Goal: Information Seeking & Learning: Check status

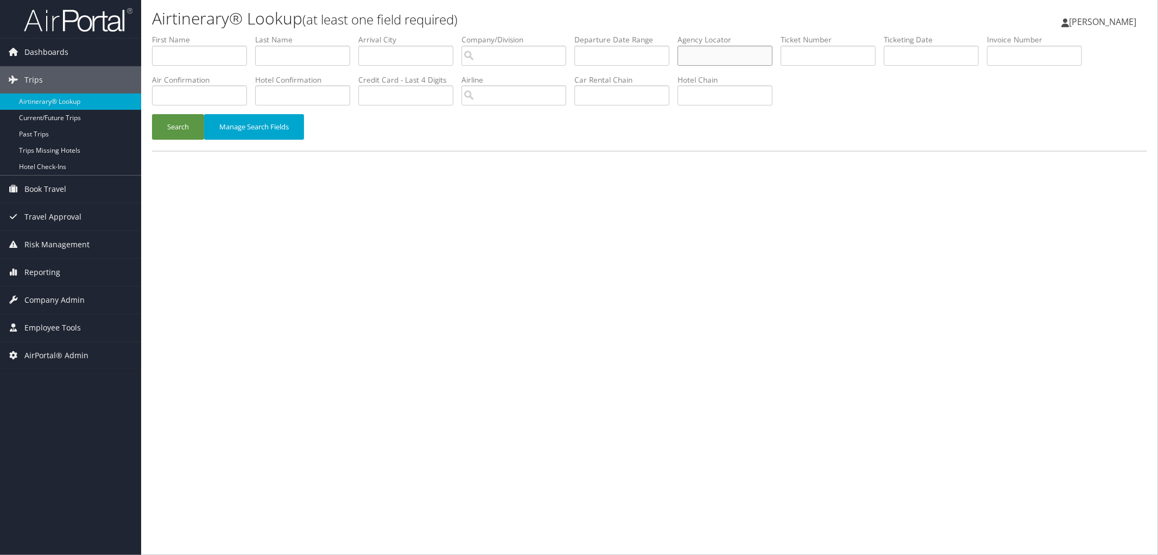
click at [724, 52] on input "text" at bounding box center [725, 56] width 95 height 20
type input "doj786"
click at [152, 114] on button "Search" at bounding box center [178, 127] width 52 height 26
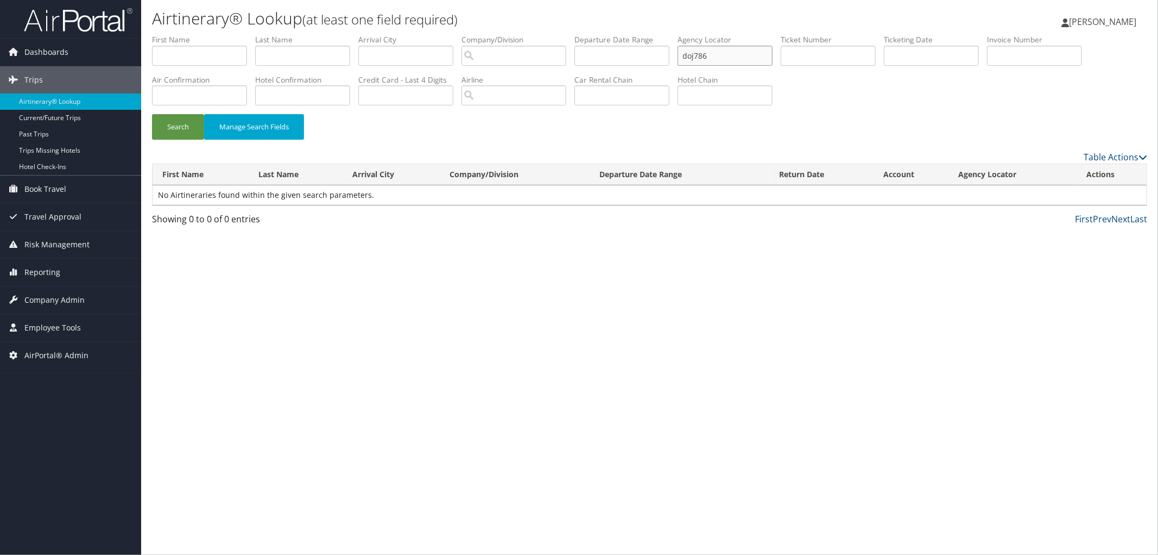
drag, startPoint x: 757, startPoint y: 54, endPoint x: 687, endPoint y: 51, distance: 69.6
click at [687, 34] on ul "First Name Last Name Departure City Arrival City Company/Division Airport/City …" at bounding box center [650, 34] width 996 height 0
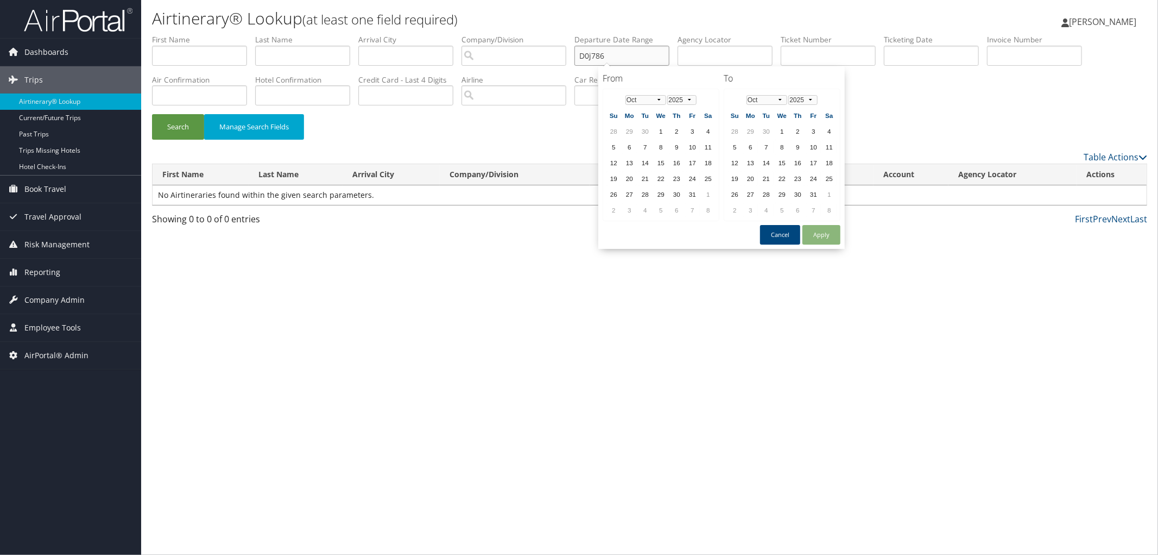
type input "D0j786"
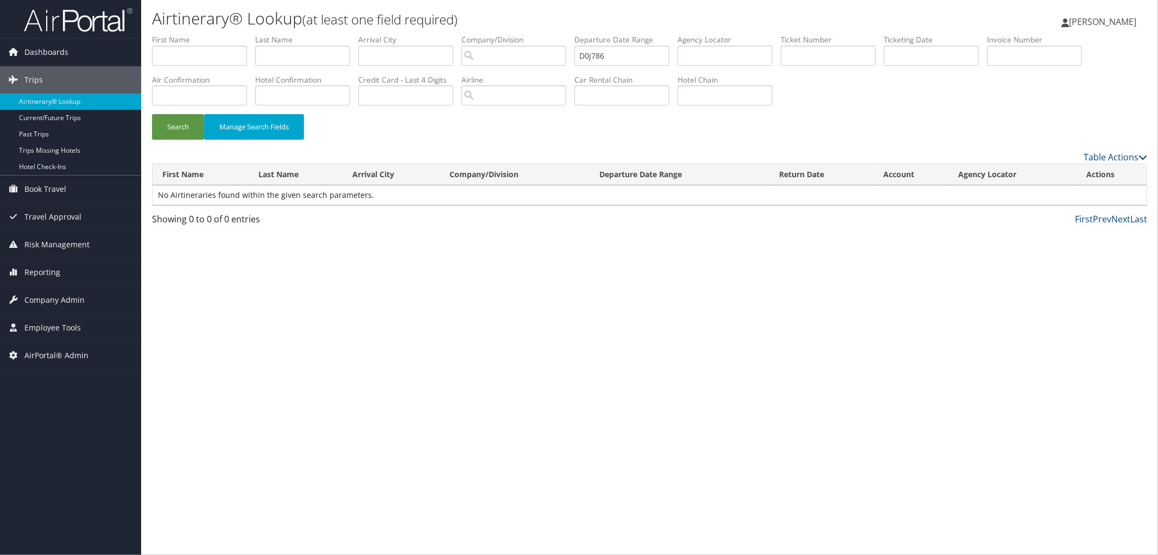
click at [768, 328] on div "Airtinerary® Lookup (at least one field required) Pamela Rex Pamela Rex My Sett…" at bounding box center [649, 277] width 1017 height 555
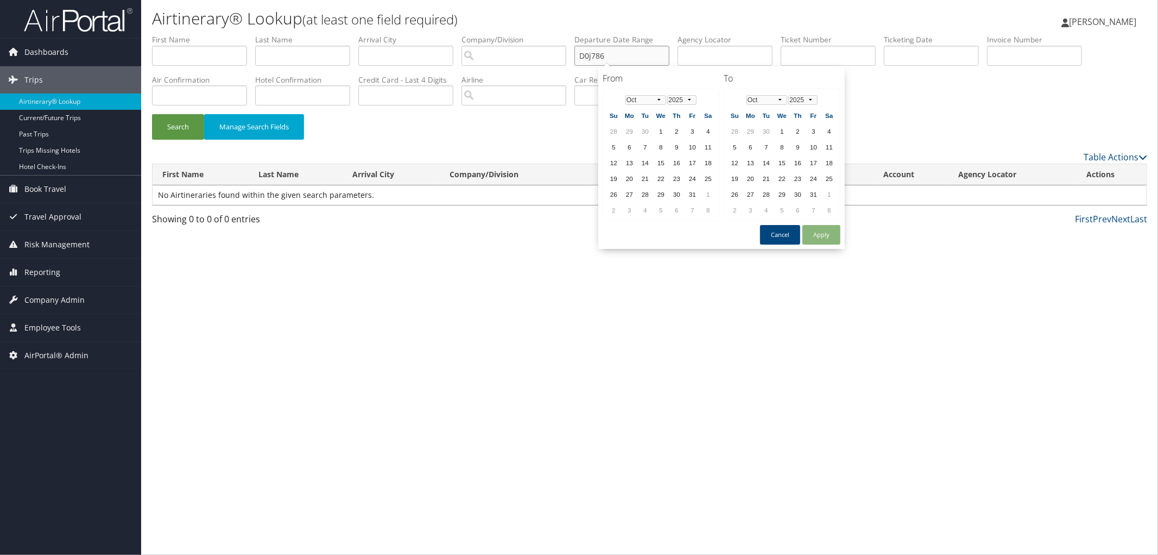
drag, startPoint x: 630, startPoint y: 56, endPoint x: 565, endPoint y: 53, distance: 65.3
click at [566, 34] on ul "First Name Last Name Departure City Arrival City Company/Division Airport/City …" at bounding box center [650, 34] width 996 height 0
click at [757, 51] on input "text" at bounding box center [725, 56] width 95 height 20
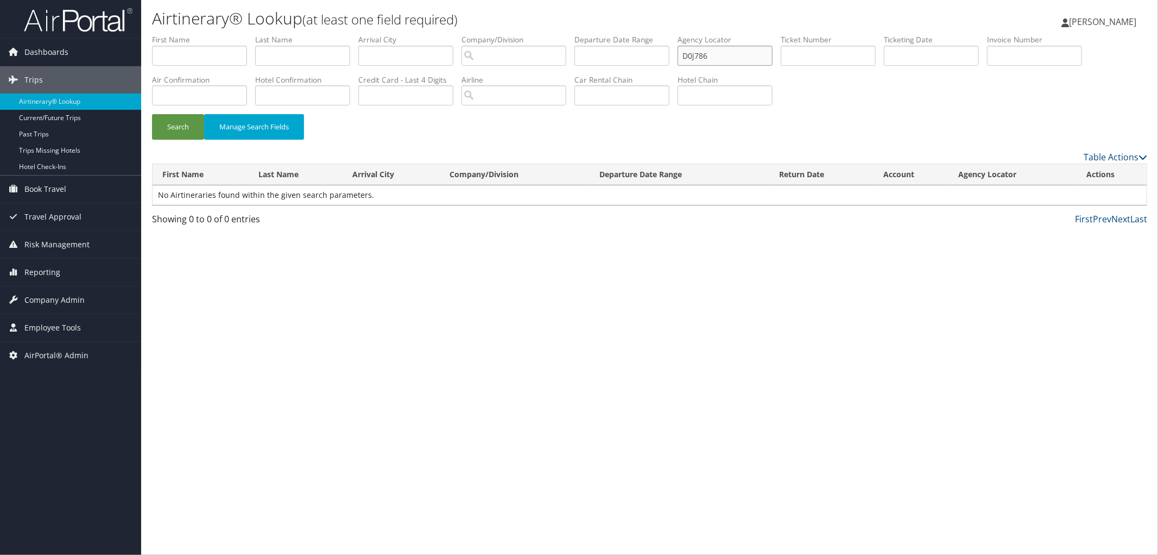
type input "D0j786"
click at [152, 114] on button "Search" at bounding box center [178, 127] width 52 height 26
click at [1088, 193] on link "View" at bounding box center [1092, 195] width 17 height 10
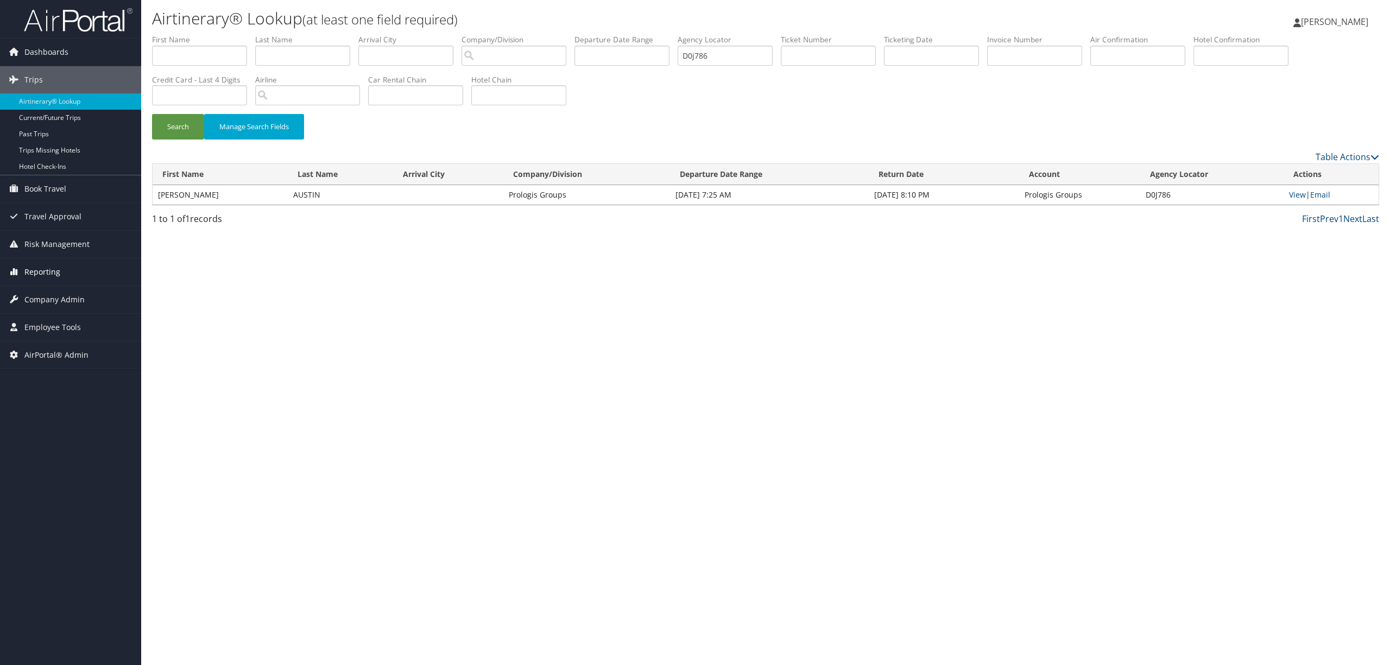
click at [53, 276] on span "Reporting" at bounding box center [42, 272] width 36 height 27
click at [55, 297] on link "Unused Tickets" at bounding box center [70, 294] width 141 height 16
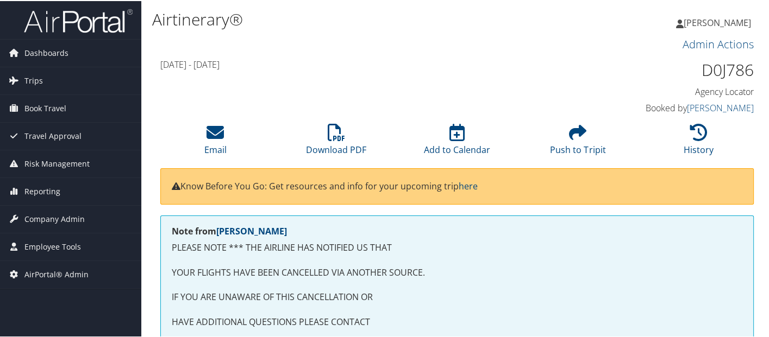
click at [603, 82] on div "Tue 30 Sep 2025 - Wed 01 Oct 2025 D0J786 Agency Locator Agency Locator D0J786 B…" at bounding box center [456, 86] width 609 height 62
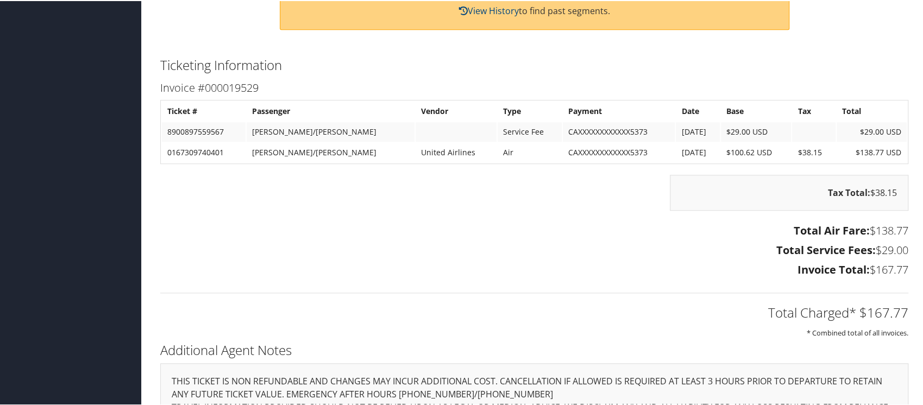
scroll to position [579, 0]
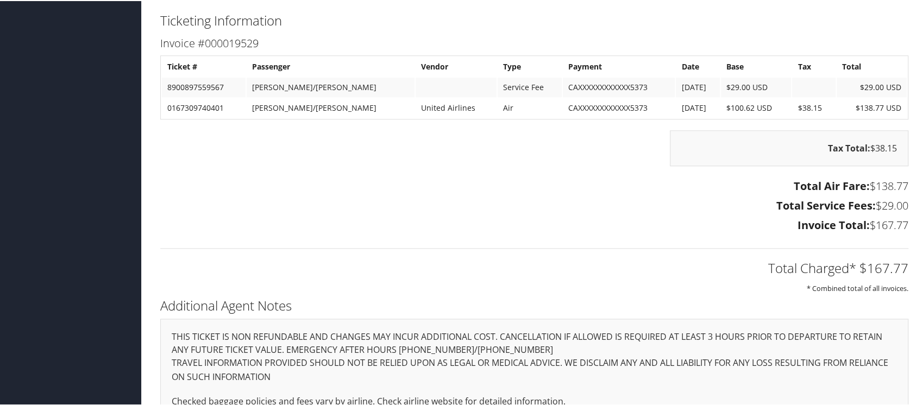
drag, startPoint x: 656, startPoint y: 74, endPoint x: 692, endPoint y: 98, distance: 43.5
click at [692, 98] on table "Ticket # Passenger Vendor Type Payment Date Base Tax Total 8900897559567 AUSTIN…" at bounding box center [534, 86] width 748 height 64
drag, startPoint x: 692, startPoint y: 102, endPoint x: 644, endPoint y: 98, distance: 48.5
click at [644, 98] on tr "0167309740401 AUSTIN/DAMON MICHAEL United Airlines Air CAXXXXXXXXXXXX5373 8/5/2…" at bounding box center [534, 107] width 745 height 20
drag, startPoint x: 698, startPoint y: 82, endPoint x: 647, endPoint y: 87, distance: 51.3
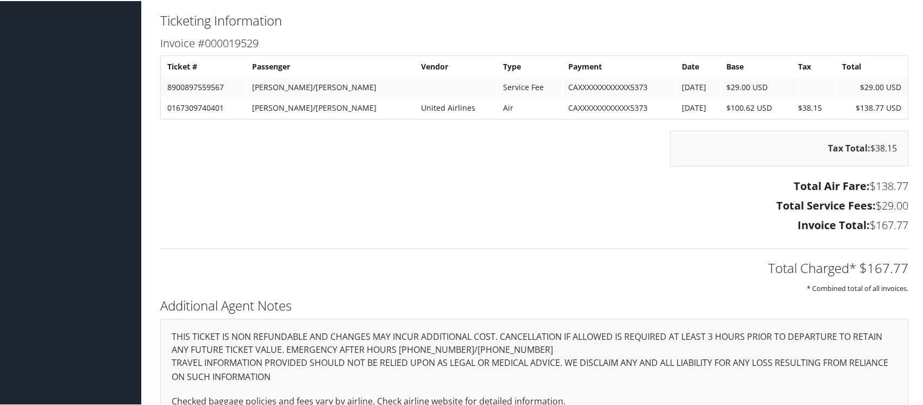
click at [647, 85] on tr "8900897559567 AUSTIN/DAMON MIC Service Fee CAXXXXXXXXXXXX5373 8/5/2025 $29.00 U…" at bounding box center [534, 87] width 745 height 20
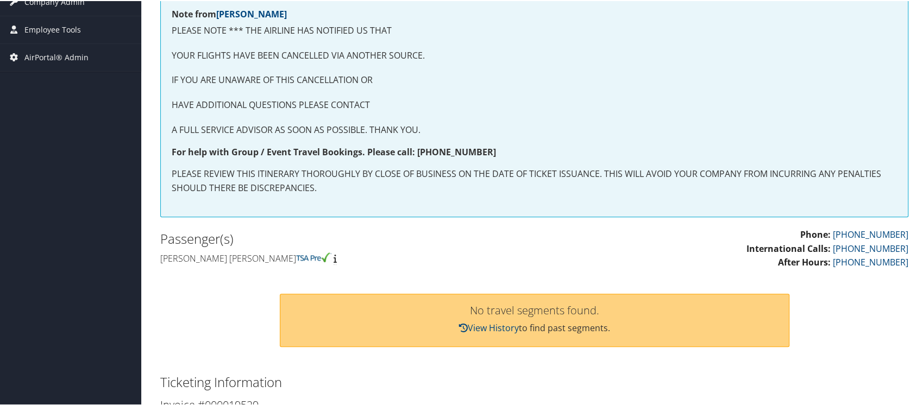
scroll to position [0, 0]
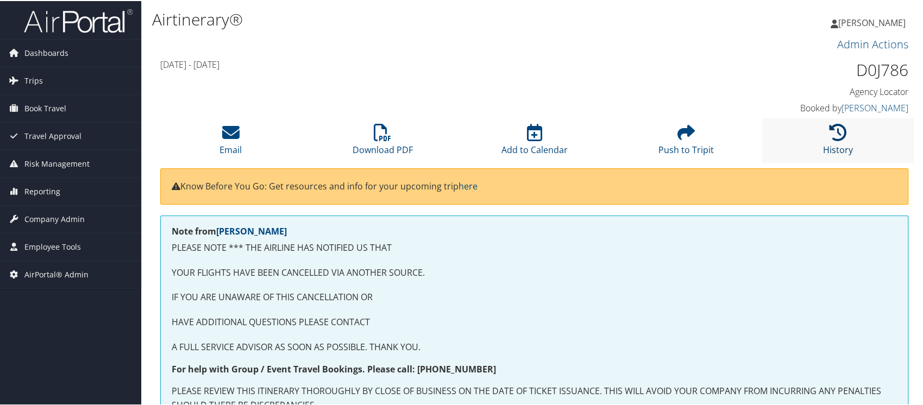
click at [829, 136] on icon at bounding box center [837, 131] width 17 height 17
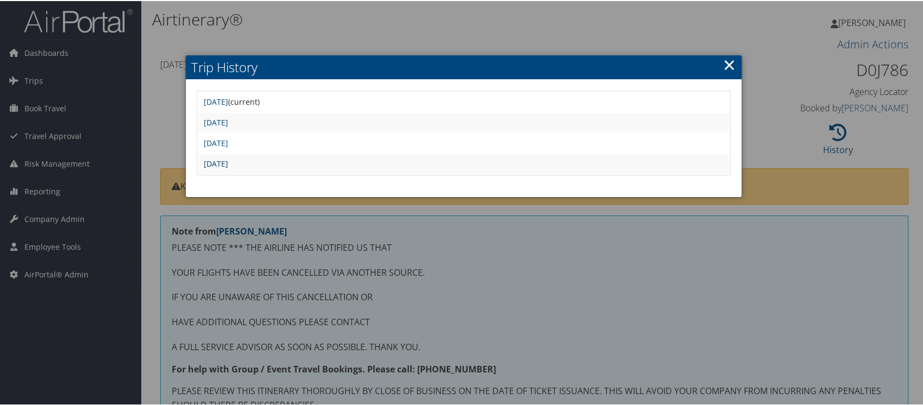
click at [228, 162] on link "Tue Aug 5 12:22:14 MDT 2025" at bounding box center [216, 163] width 24 height 10
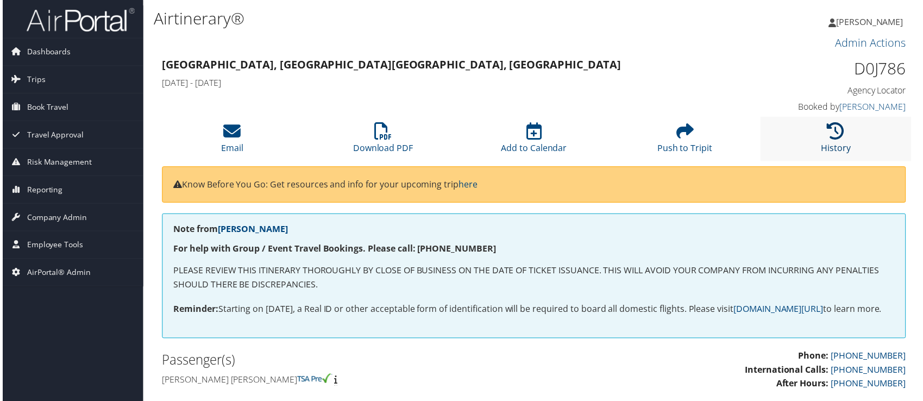
click at [834, 133] on icon at bounding box center [837, 131] width 17 height 17
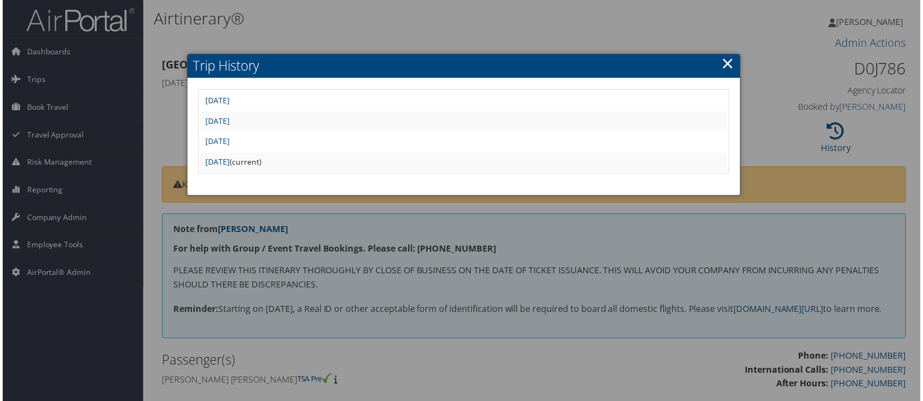
click at [225, 98] on link "Tue Sep 30 10:45:04 MDT 2025" at bounding box center [216, 101] width 24 height 10
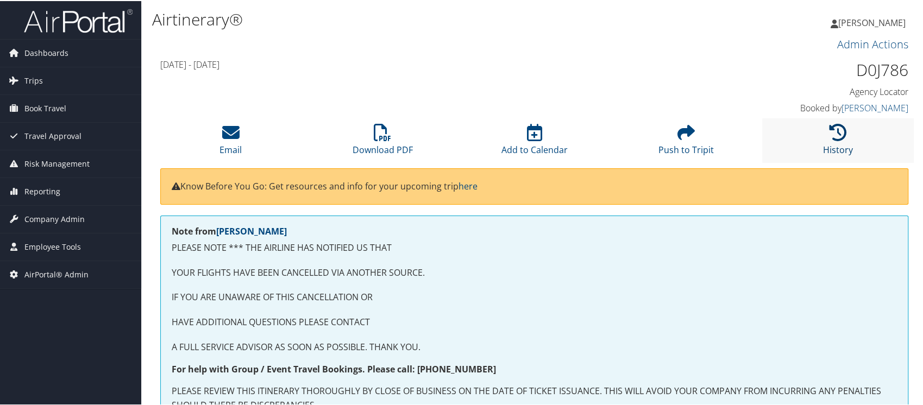
click at [833, 128] on icon at bounding box center [837, 131] width 17 height 17
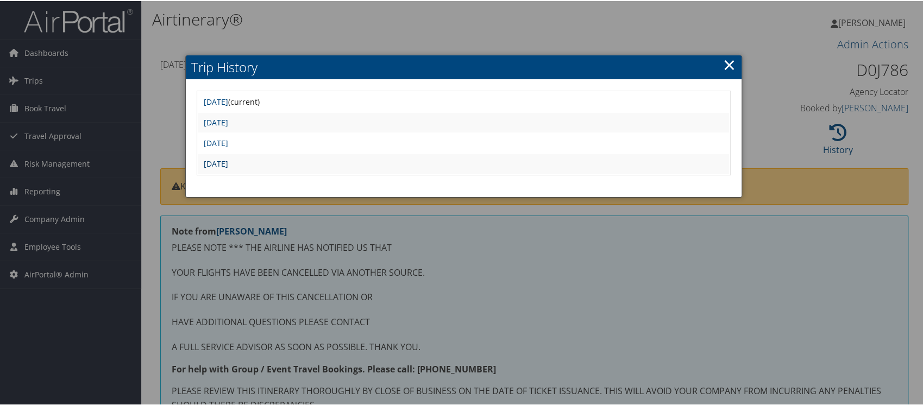
click at [222, 163] on link "[DATE]" at bounding box center [216, 163] width 24 height 10
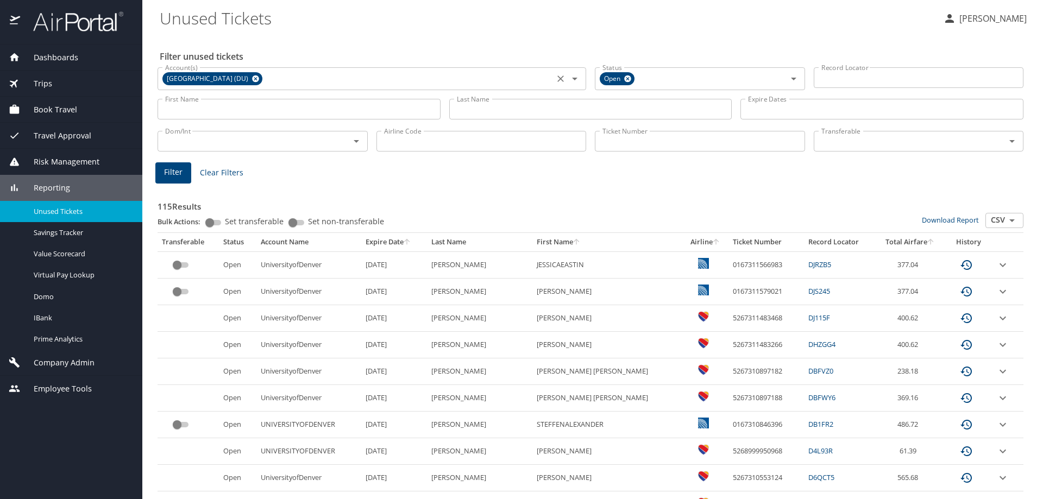
click at [252, 78] on icon at bounding box center [255, 78] width 7 height 7
click at [249, 79] on input "Account(s)" at bounding box center [356, 78] width 390 height 14
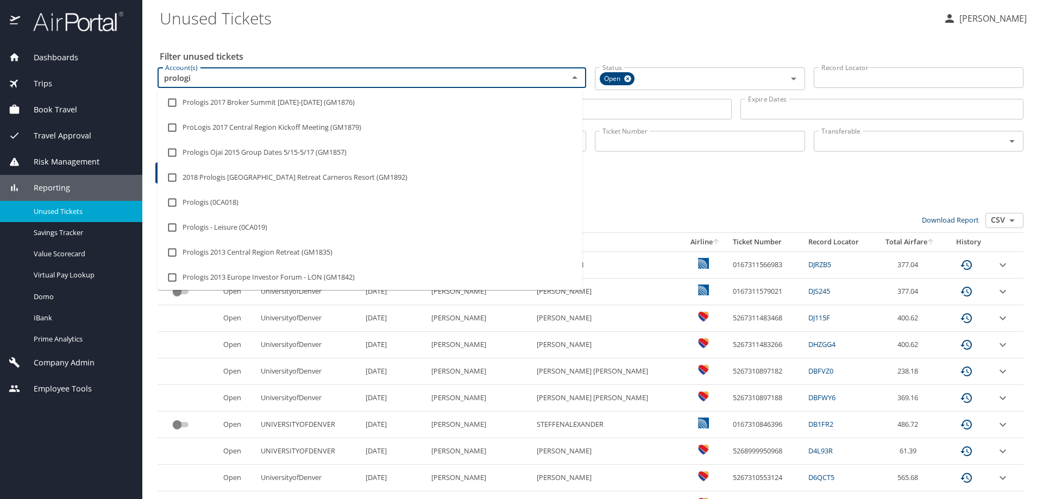
type input "prologis"
click at [175, 121] on input "checkbox" at bounding box center [172, 202] width 21 height 21
checkbox input "true"
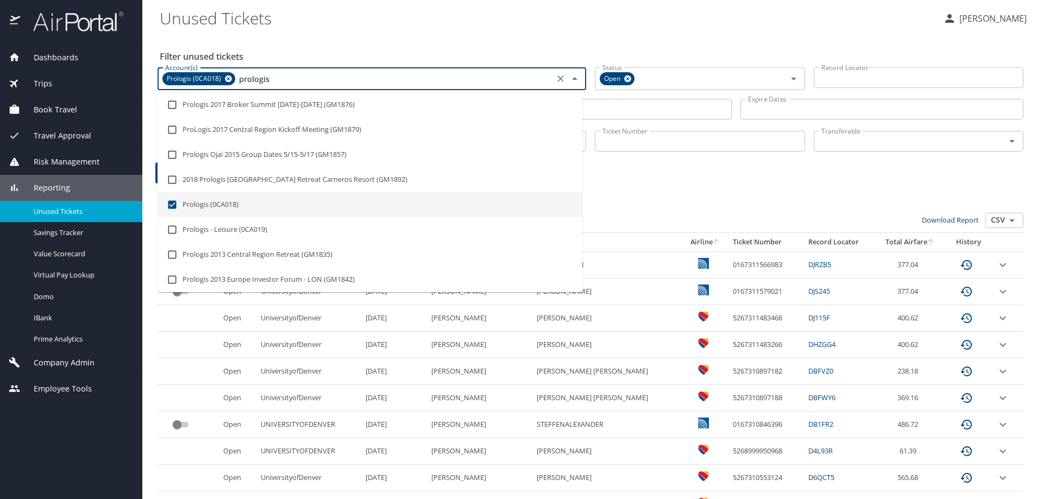
type input "prologis"
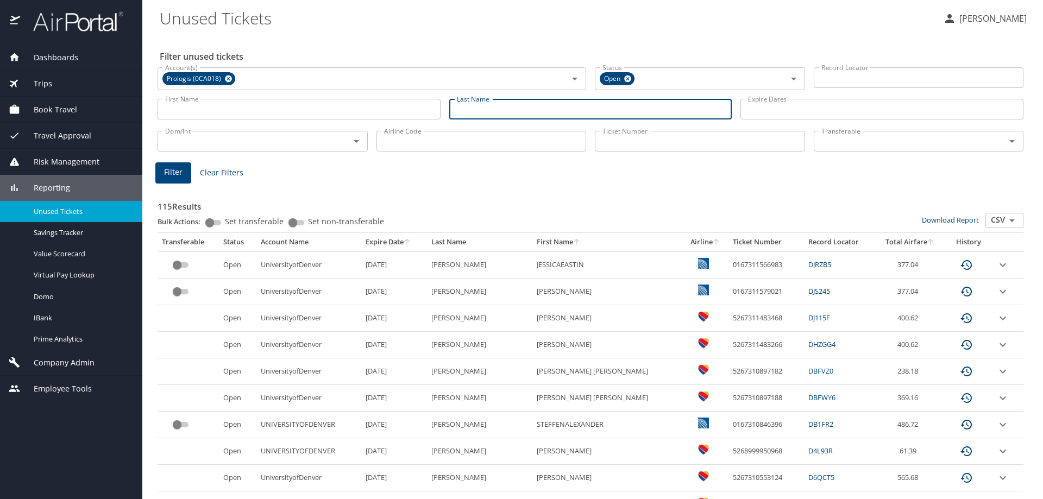
click at [341, 112] on input "Last Name" at bounding box center [590, 109] width 283 height 21
type input "grant"
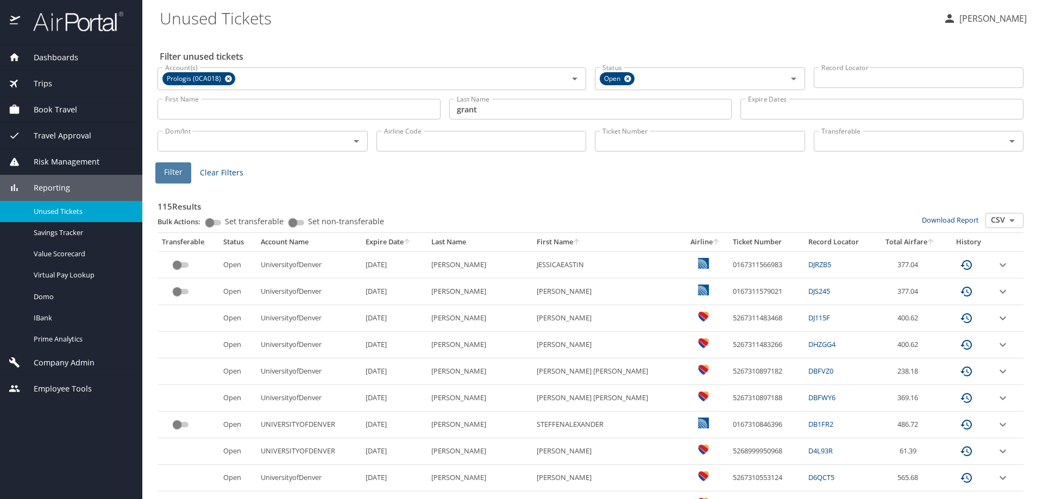
click at [174, 121] on button "Filter" at bounding box center [173, 172] width 36 height 21
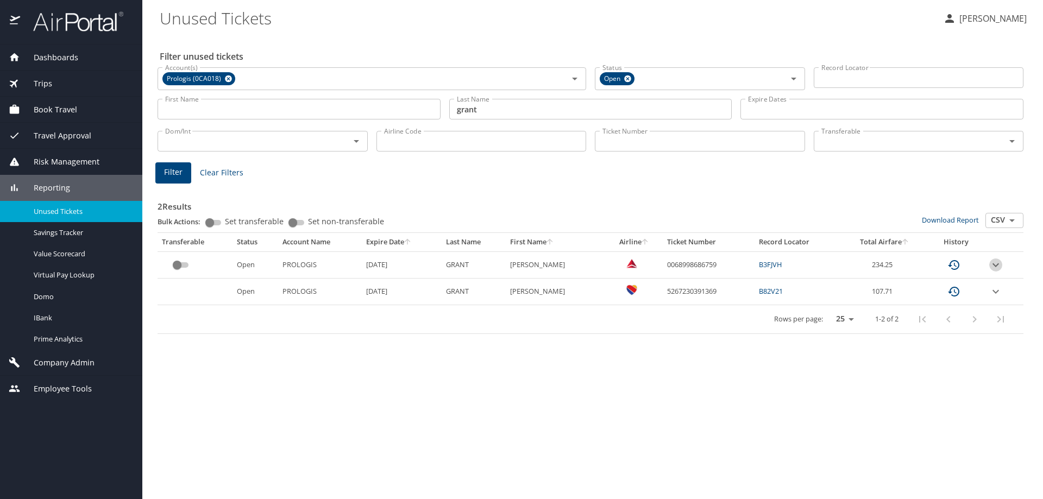
click at [341, 121] on icon "expand row" at bounding box center [995, 265] width 13 height 13
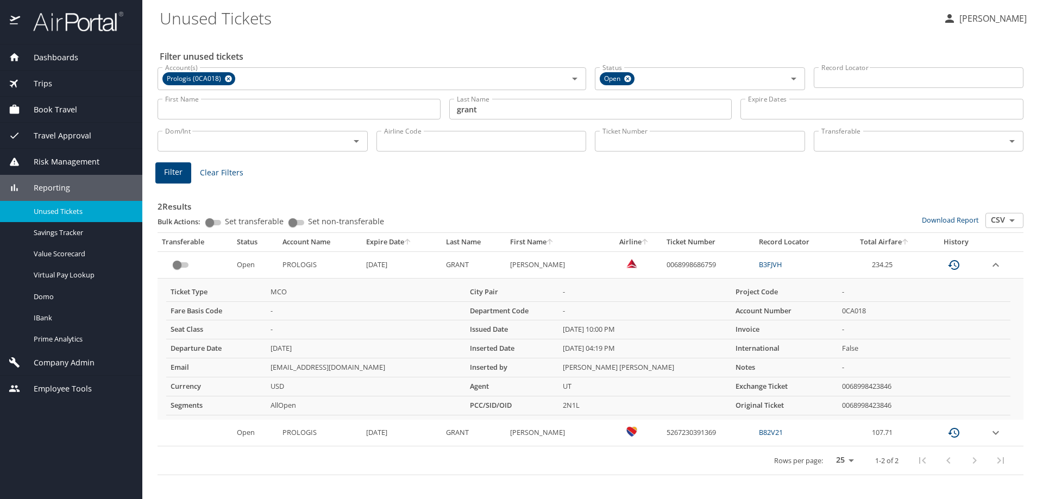
click at [43, 83] on span "Trips" at bounding box center [36, 84] width 32 height 12
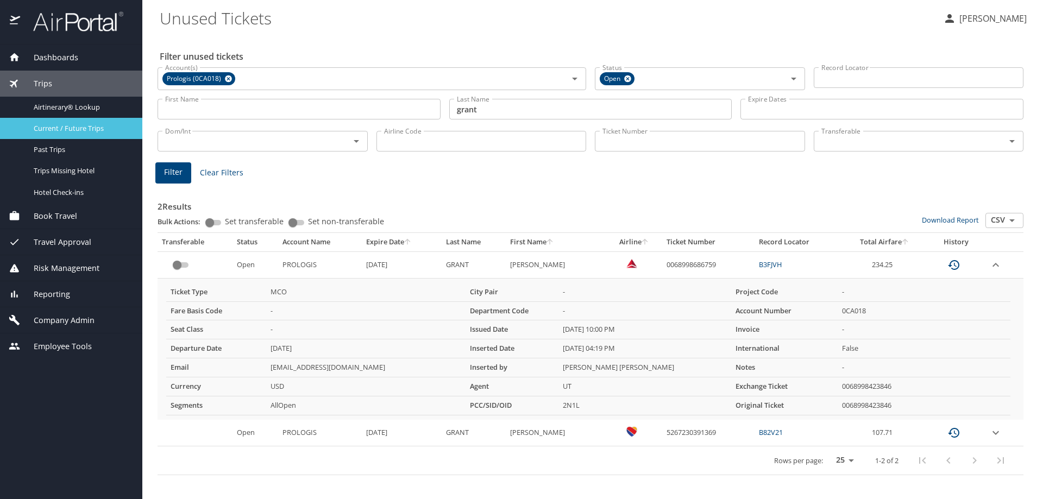
click at [64, 121] on span "Current / Future Trips" at bounding box center [82, 128] width 96 height 10
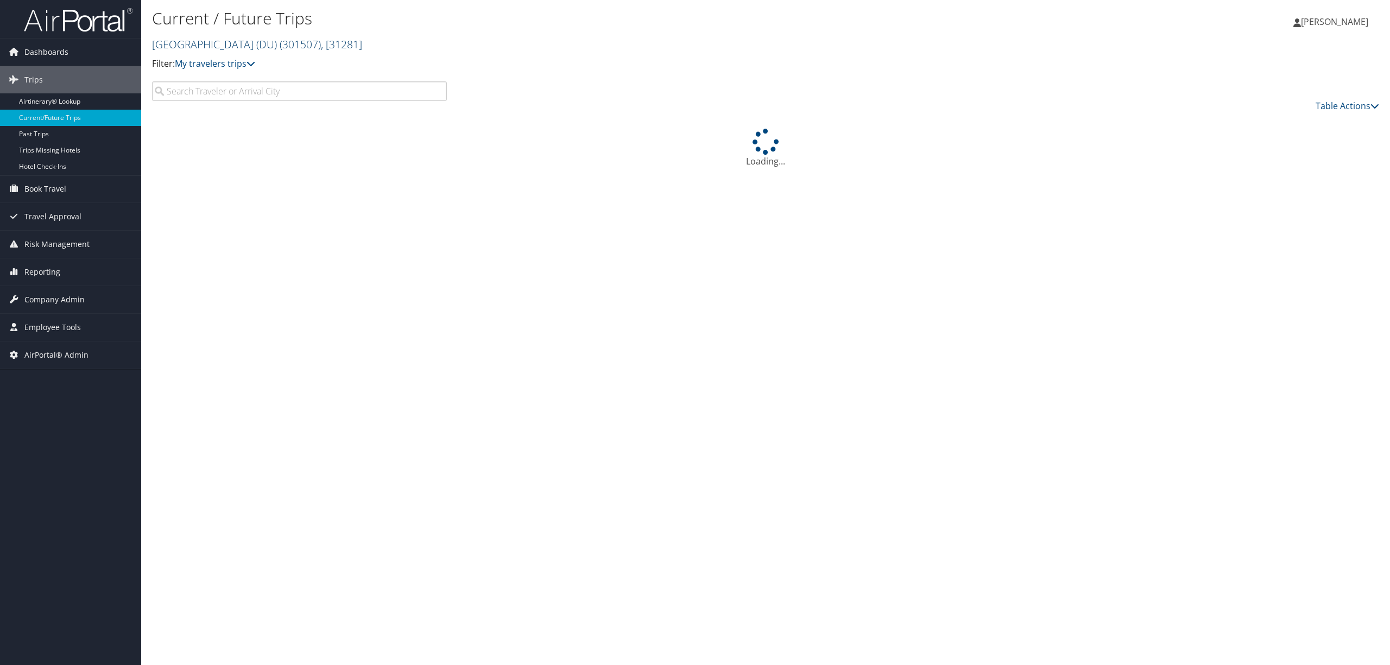
click at [257, 39] on link "[GEOGRAPHIC_DATA] (DU) ( 301507 ) , [ 31281 ]" at bounding box center [257, 44] width 210 height 15
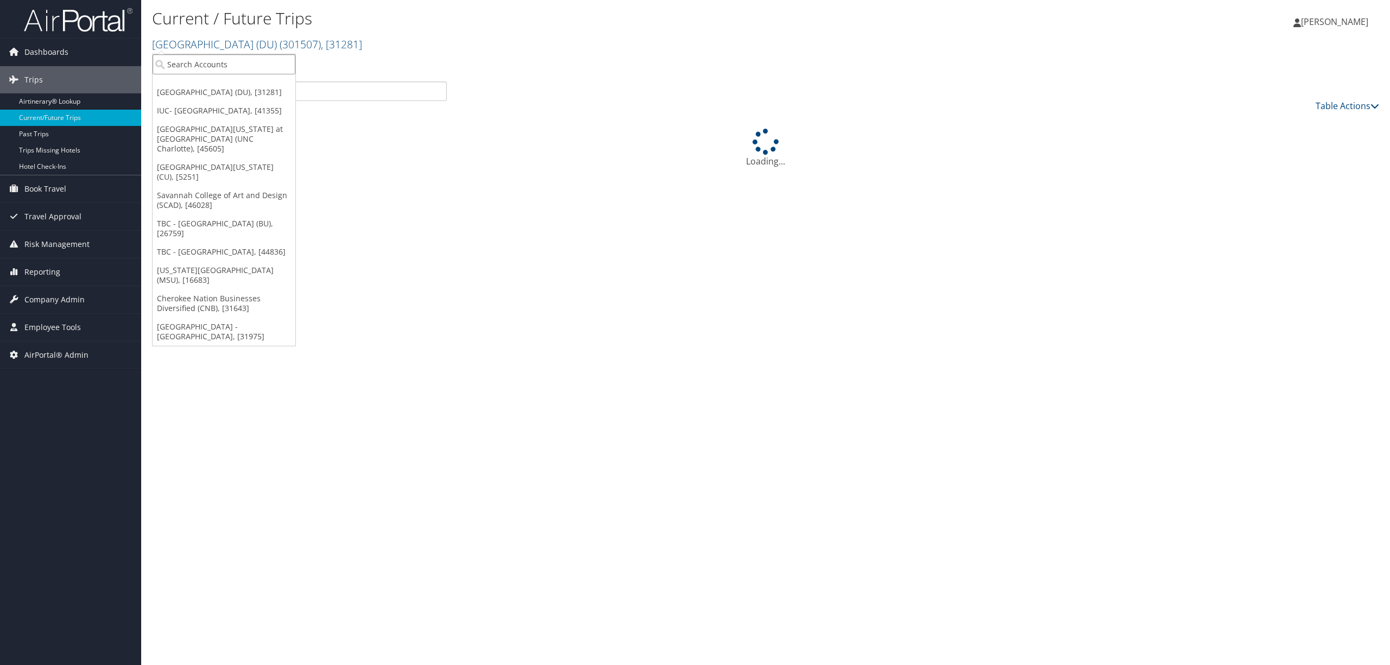
click at [223, 61] on input "search" at bounding box center [224, 64] width 143 height 20
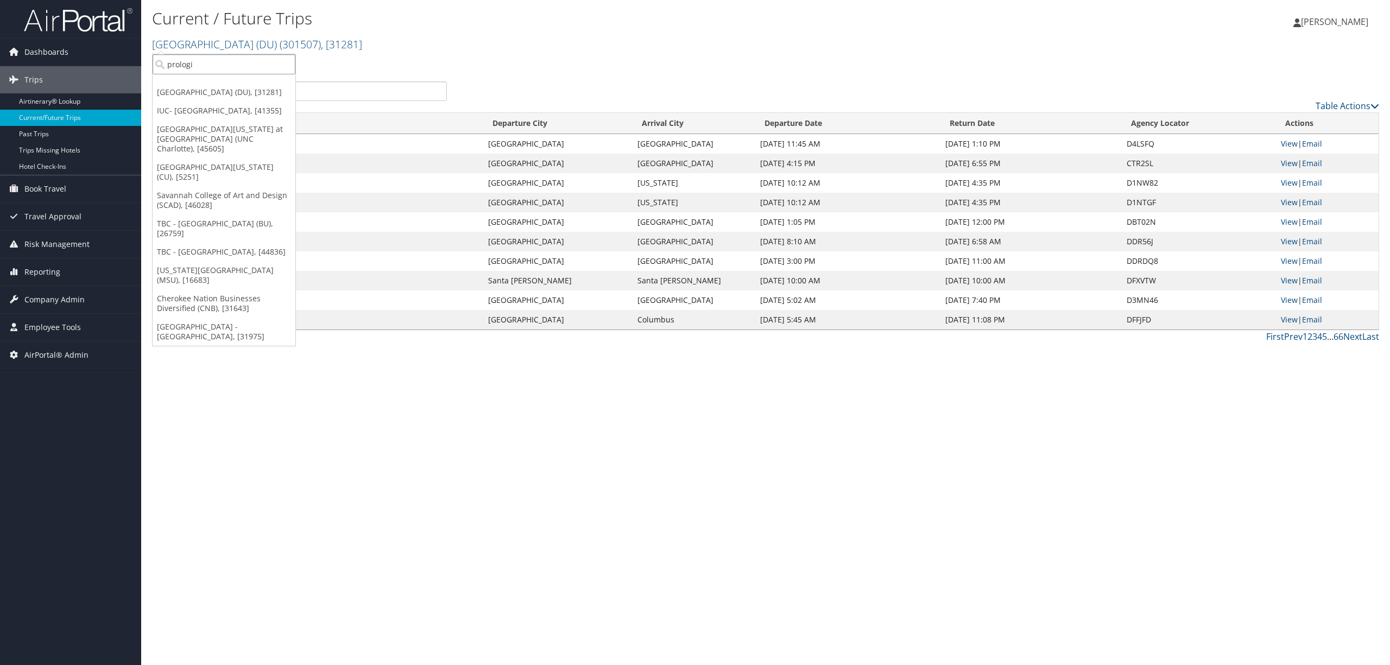
type input "prologis"
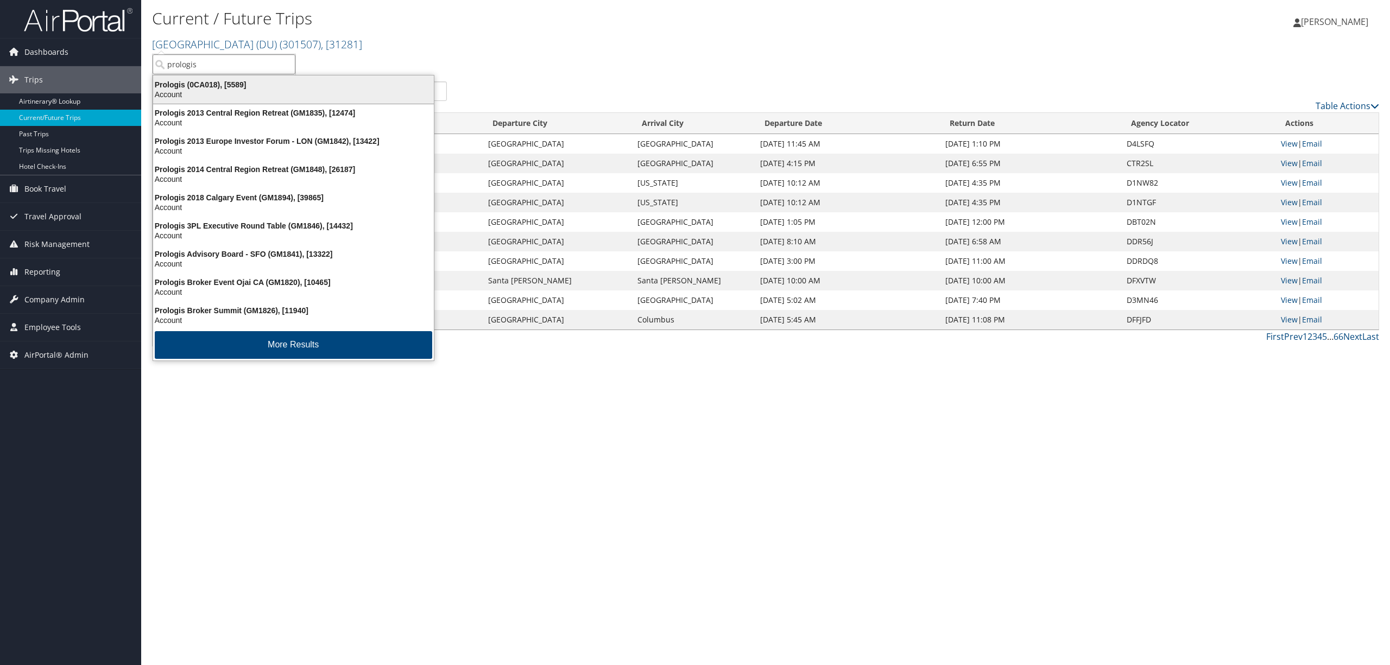
click at [225, 84] on div "Prologis (0CA018), [5589]" at bounding box center [294, 85] width 294 height 10
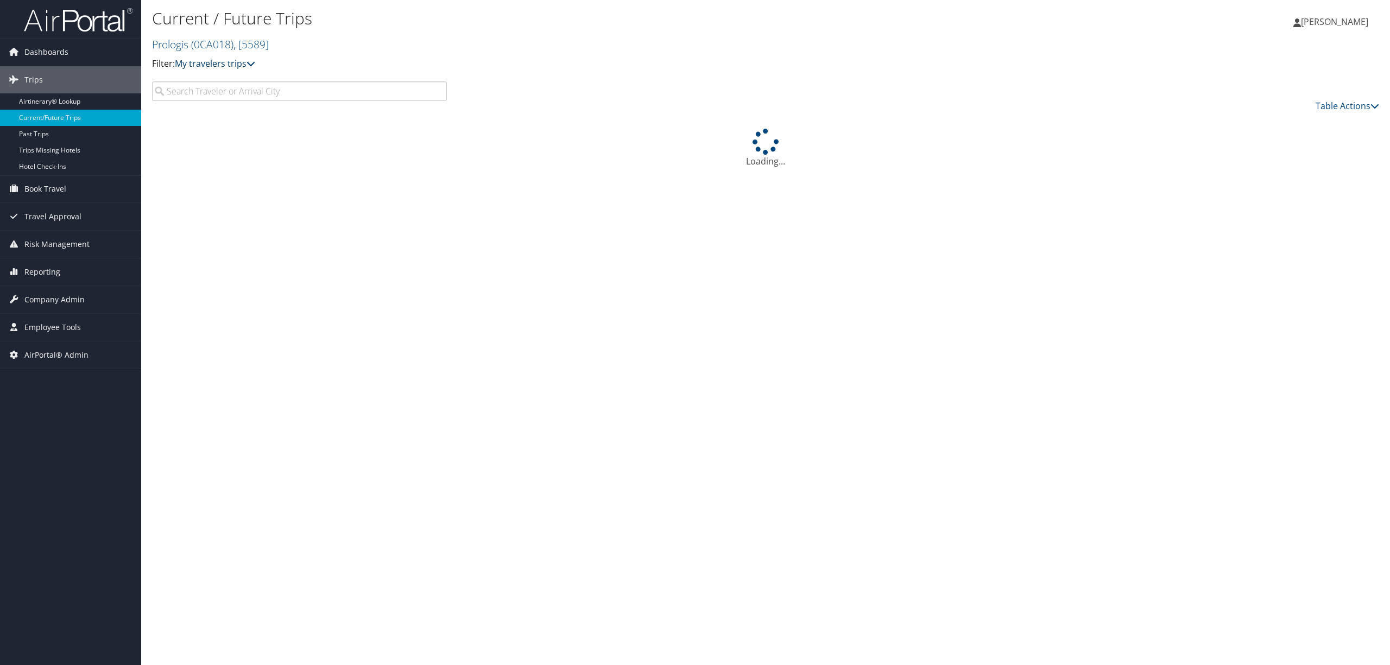
click at [250, 62] on icon at bounding box center [251, 63] width 9 height 9
click at [370, 91] on input "search" at bounding box center [299, 91] width 295 height 20
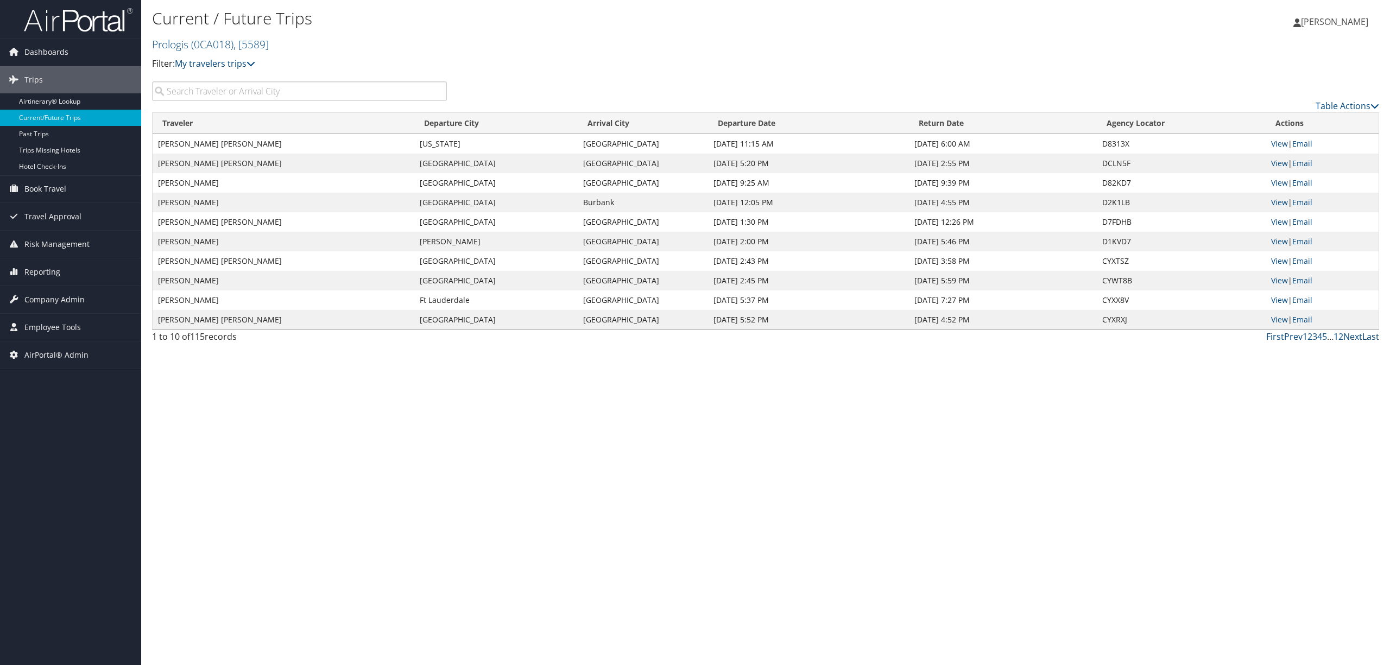
click at [1373, 337] on link "Last" at bounding box center [1371, 337] width 17 height 12
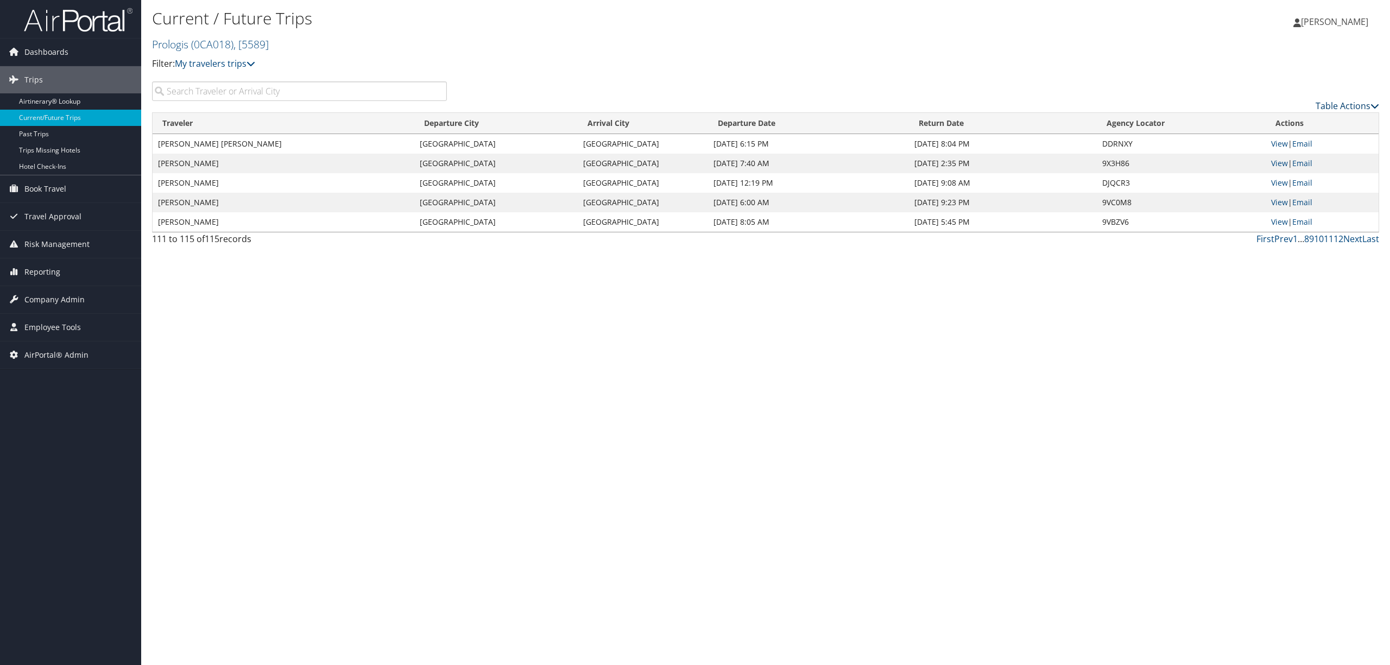
click at [1344, 103] on link "Table Actions" at bounding box center [1348, 106] width 64 height 12
click at [1299, 119] on link "Download Report" at bounding box center [1303, 123] width 143 height 18
click at [40, 275] on span "Reporting" at bounding box center [42, 272] width 36 height 27
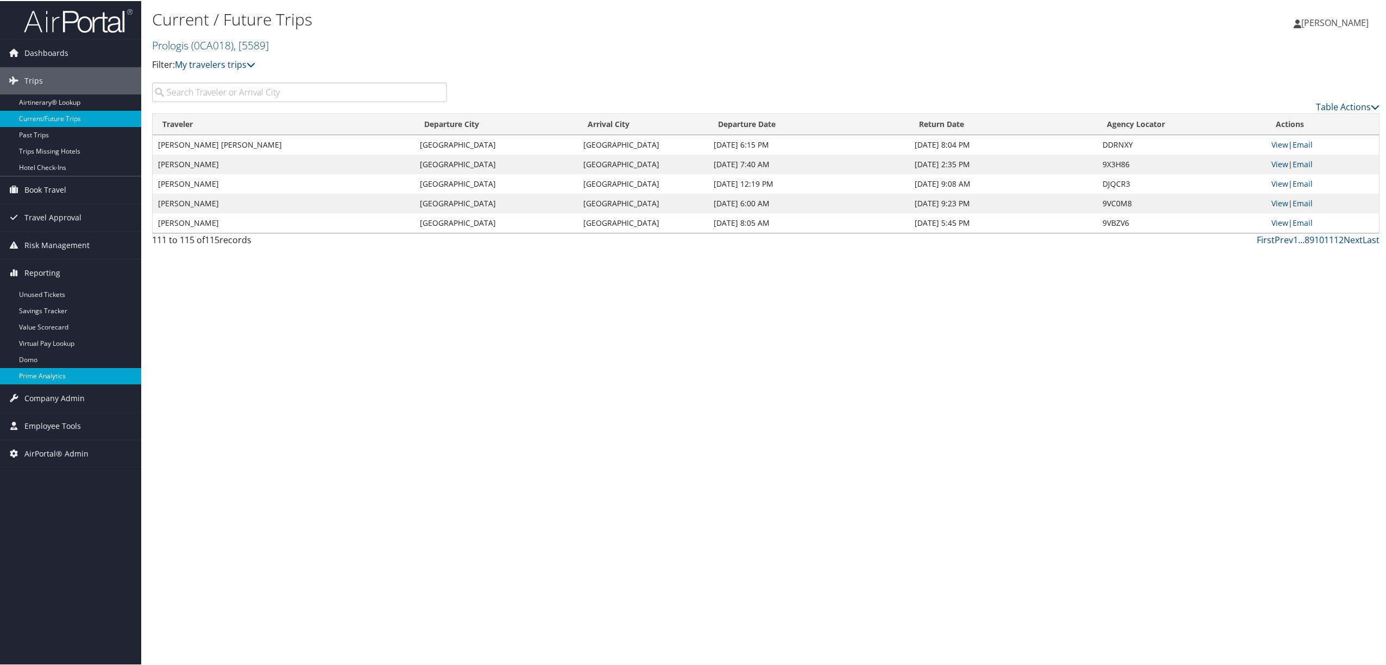
click at [48, 378] on link "Prime Analytics" at bounding box center [70, 375] width 141 height 16
click at [64, 363] on link "Domo" at bounding box center [70, 359] width 141 height 16
click at [74, 359] on link "Domo" at bounding box center [70, 359] width 141 height 16
click at [47, 370] on link "Prime Analytics" at bounding box center [70, 375] width 141 height 16
